Goal: Transaction & Acquisition: Book appointment/travel/reservation

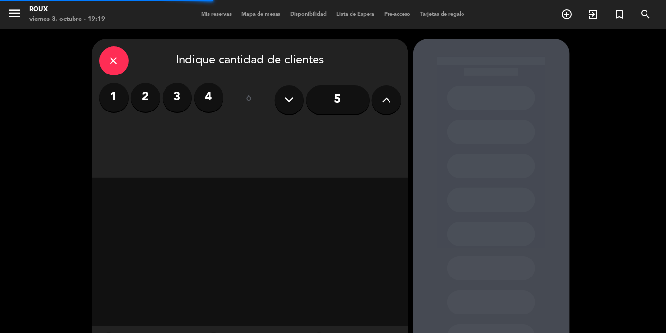
click at [35, 10] on div "Roux" at bounding box center [67, 10] width 76 height 10
click at [213, 12] on span "Mis reservas" at bounding box center [217, 14] width 40 height 5
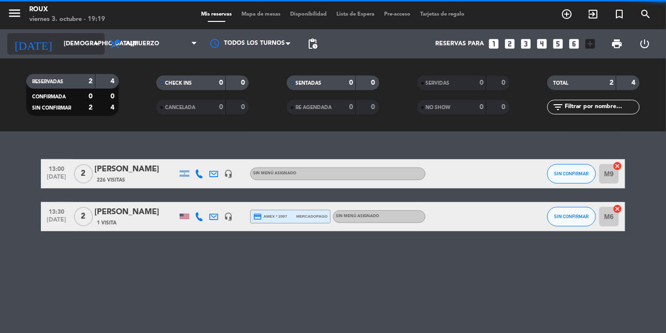
click at [73, 44] on input "[DEMOGRAPHIC_DATA][DATE]" at bounding box center [100, 44] width 82 height 17
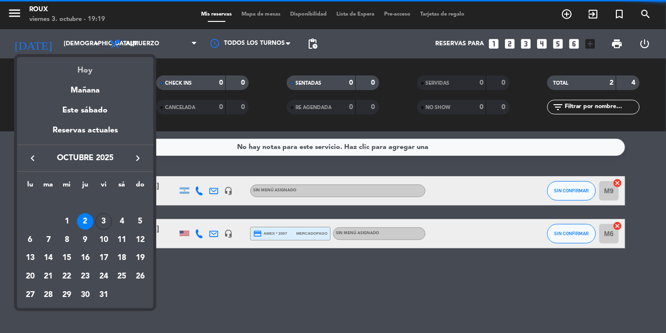
click at [90, 72] on div "Hoy" at bounding box center [85, 67] width 136 height 20
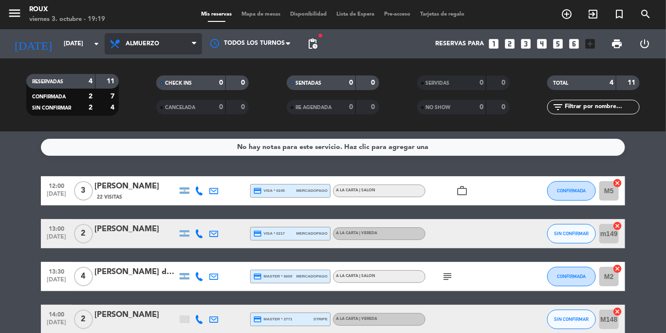
click at [134, 43] on span "Almuerzo" at bounding box center [143, 43] width 34 height 7
click at [151, 108] on div "menu Roux viernes 3. octubre - 19:19 Mis reservas Mapa de mesas Disponibilidad …" at bounding box center [333, 65] width 666 height 131
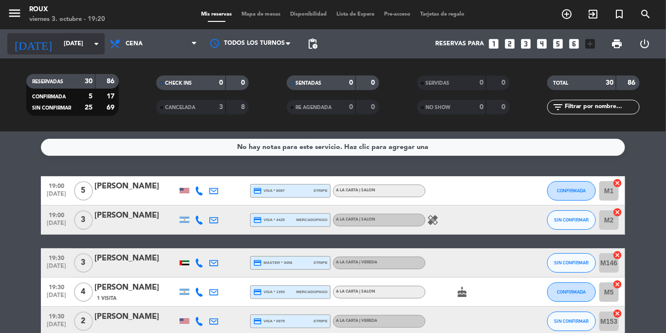
click at [88, 50] on input "[DATE]" at bounding box center [100, 44] width 82 height 17
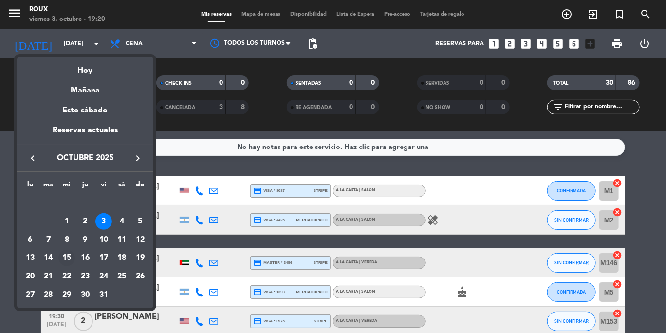
click at [71, 257] on div "15" at bounding box center [66, 258] width 17 height 17
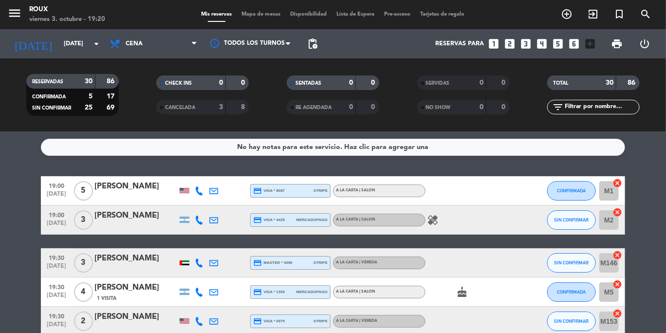
type input "[DATE]"
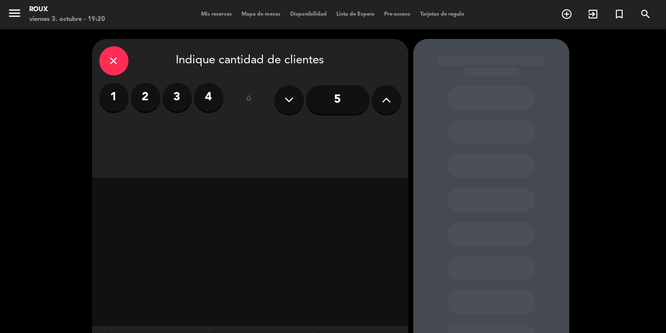
click at [220, 17] on span "Mis reservas" at bounding box center [217, 14] width 40 height 5
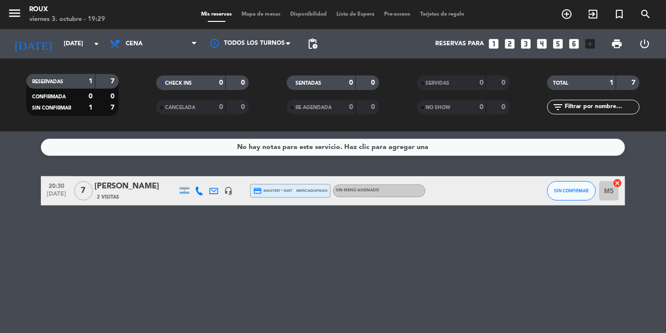
click at [74, 19] on div "viernes 3. octubre - 19:29" at bounding box center [67, 20] width 76 height 10
click at [75, 42] on input "[DATE]" at bounding box center [100, 44] width 82 height 17
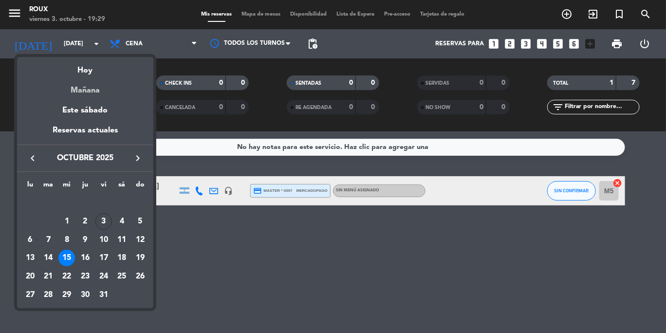
click at [92, 86] on div "Mañana" at bounding box center [85, 87] width 136 height 20
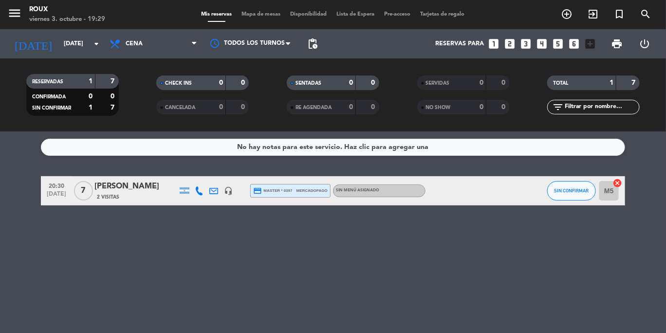
type input "[DATE]"
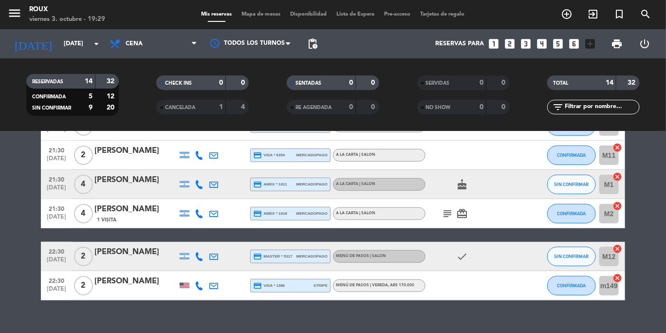
scroll to position [369, 0]
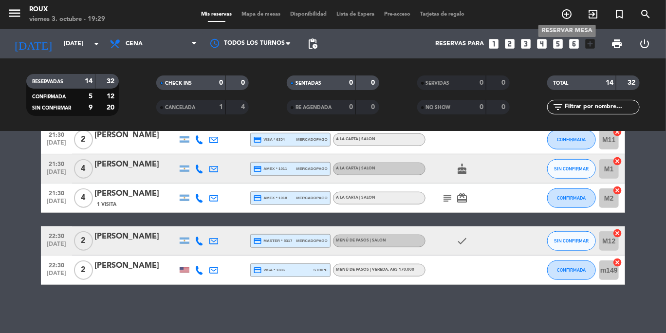
click at [570, 14] on icon "add_circle_outline" at bounding box center [567, 14] width 12 height 12
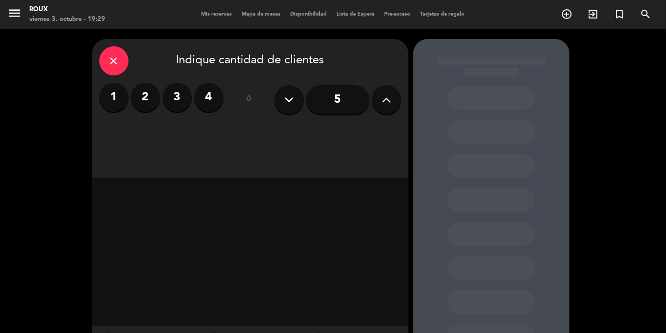
click at [148, 104] on label "2" at bounding box center [145, 97] width 29 height 29
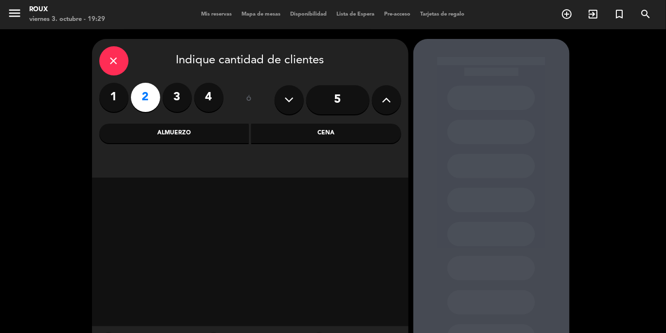
click at [266, 135] on div "Cena" at bounding box center [326, 133] width 150 height 19
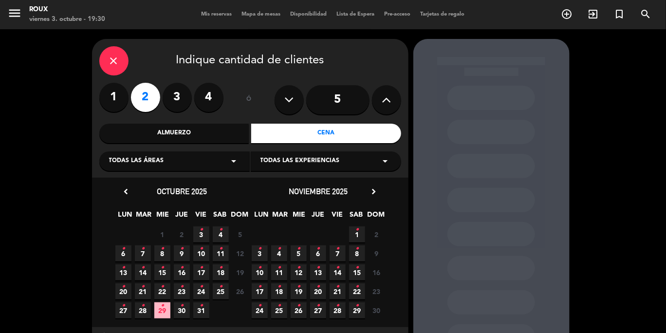
click at [221, 230] on icon "•" at bounding box center [220, 230] width 3 height 16
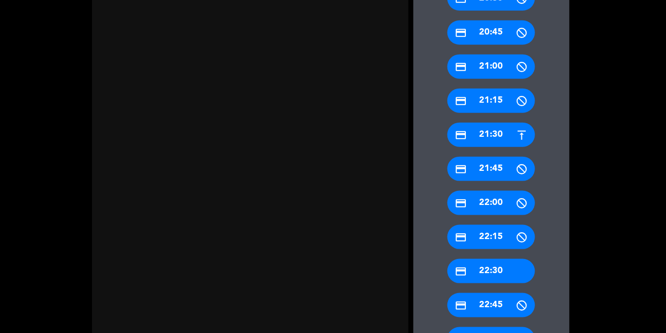
scroll to position [363, 0]
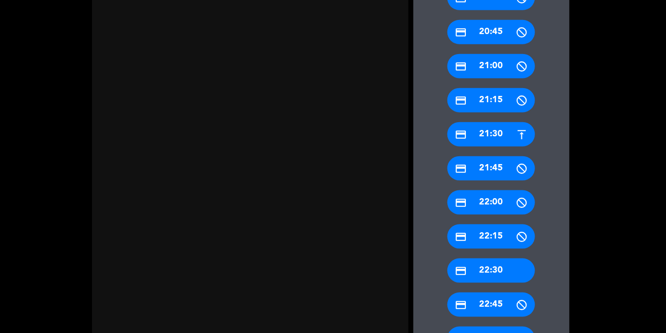
click at [505, 240] on div "credit_card 22:15" at bounding box center [491, 236] width 88 height 24
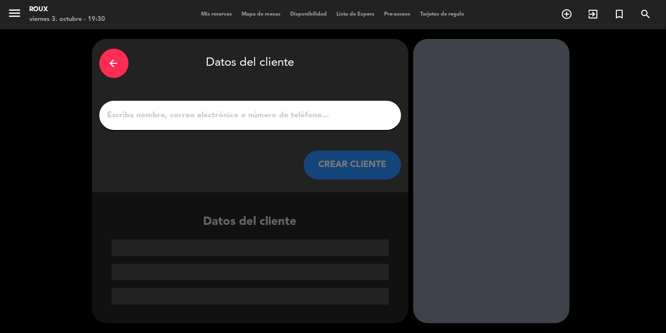
click at [189, 119] on input "1" at bounding box center [250, 116] width 287 height 14
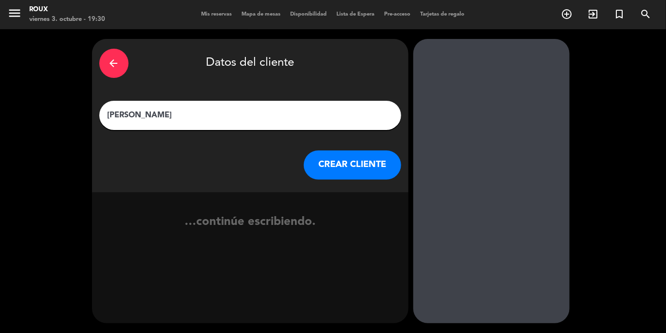
type input "[PERSON_NAME]"
click at [356, 168] on button "CREAR CLIENTE" at bounding box center [352, 164] width 97 height 29
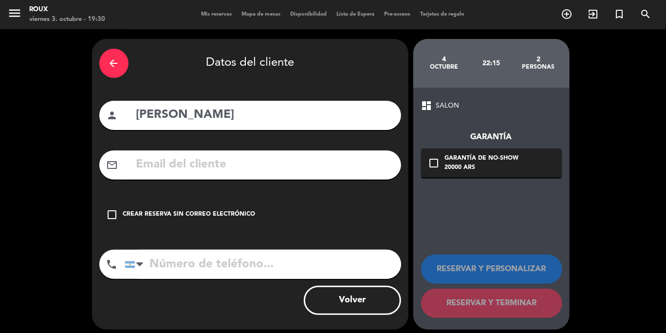
click at [152, 261] on input "tel" at bounding box center [263, 264] width 277 height 29
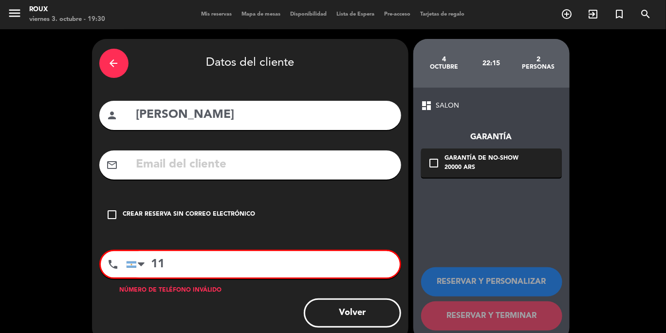
type input "1"
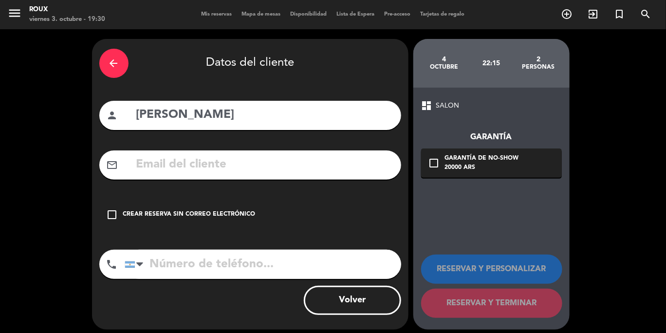
click at [284, 270] on input "tel" at bounding box center [263, 264] width 277 height 29
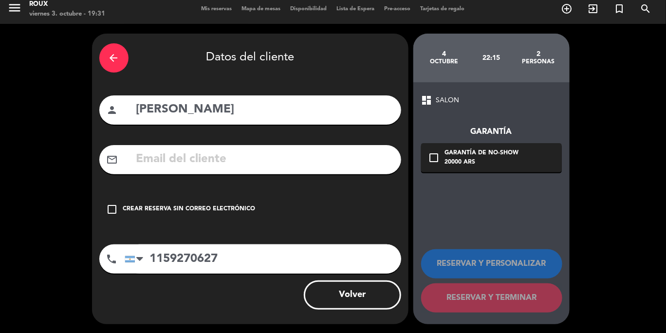
scroll to position [6, 0]
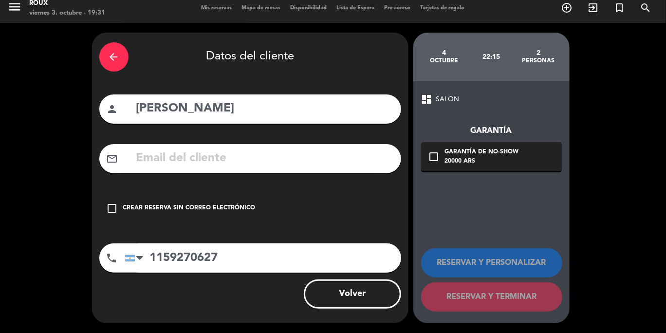
type input "1159270627"
click at [261, 266] on input "1159270627" at bounding box center [263, 257] width 277 height 29
drag, startPoint x: 242, startPoint y: 262, endPoint x: 0, endPoint y: 226, distance: 244.6
click at [0, 227] on div "arrow_back Datos del cliente person mario dabove mail_outline check_box_outline…" at bounding box center [333, 178] width 666 height 310
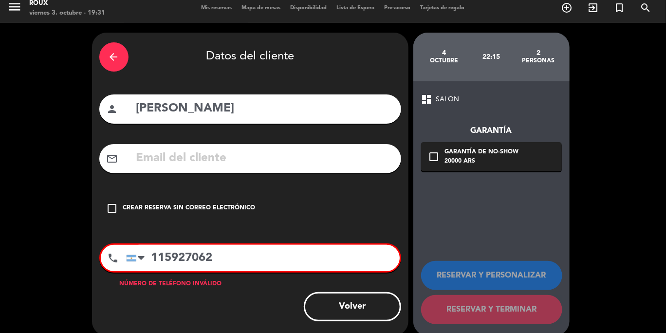
type input "1159270627"
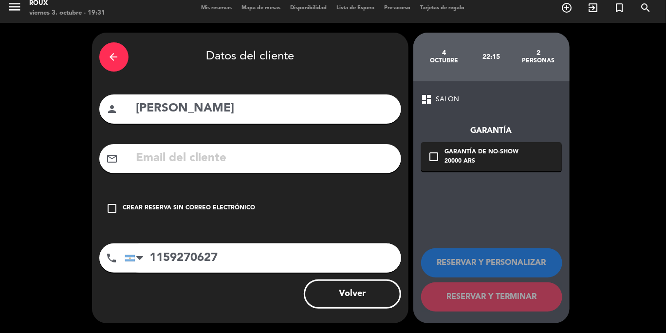
click at [441, 157] on div "check_box_outline_blank Garantía de no-show 20000 ARS" at bounding box center [491, 156] width 141 height 29
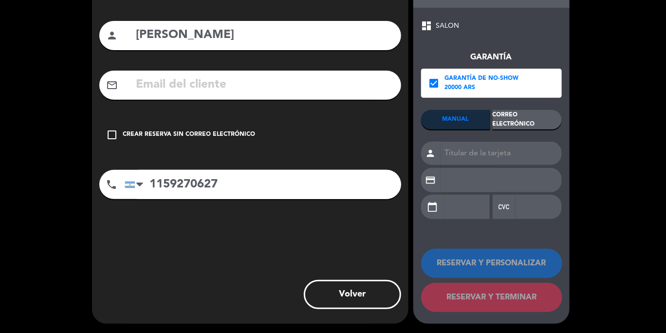
scroll to position [0, 0]
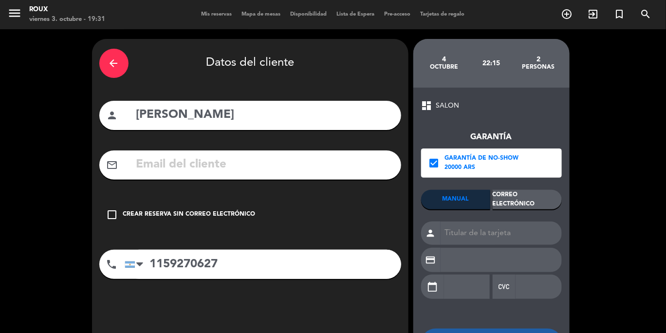
drag, startPoint x: 473, startPoint y: 65, endPoint x: 398, endPoint y: 63, distance: 75.0
click at [439, 64] on div "[DATE] 22:15 2 personas" at bounding box center [491, 63] width 156 height 49
click at [115, 62] on icon "arrow_back" at bounding box center [114, 63] width 12 height 12
